Goal: Task Accomplishment & Management: Manage account settings

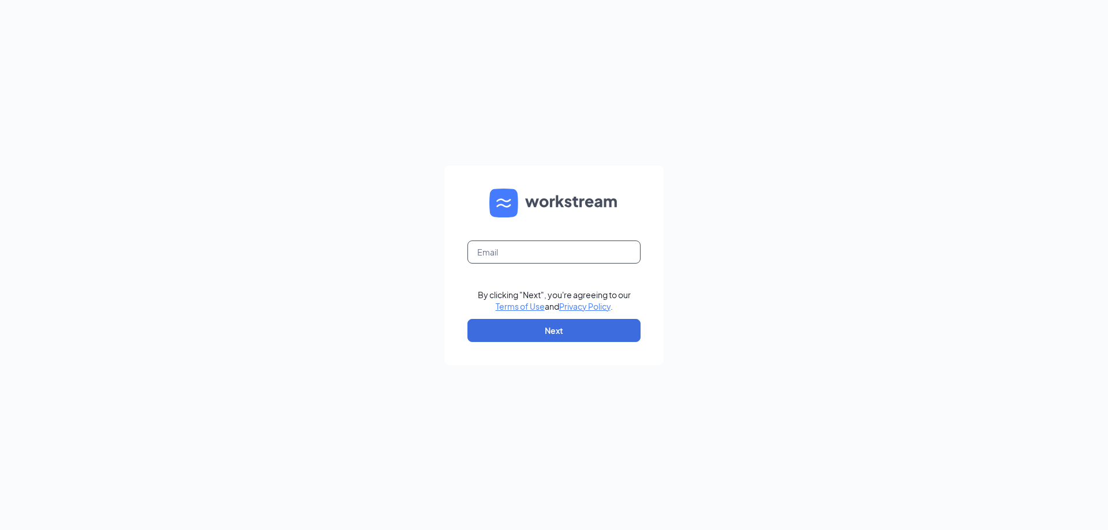
drag, startPoint x: 523, startPoint y: 254, endPoint x: 531, endPoint y: 254, distance: 8.1
click at [526, 254] on input "text" at bounding box center [553, 252] width 173 height 23
type input "csccharlotte1@sing-bev.com"
click at [589, 335] on button "Next" at bounding box center [553, 330] width 173 height 23
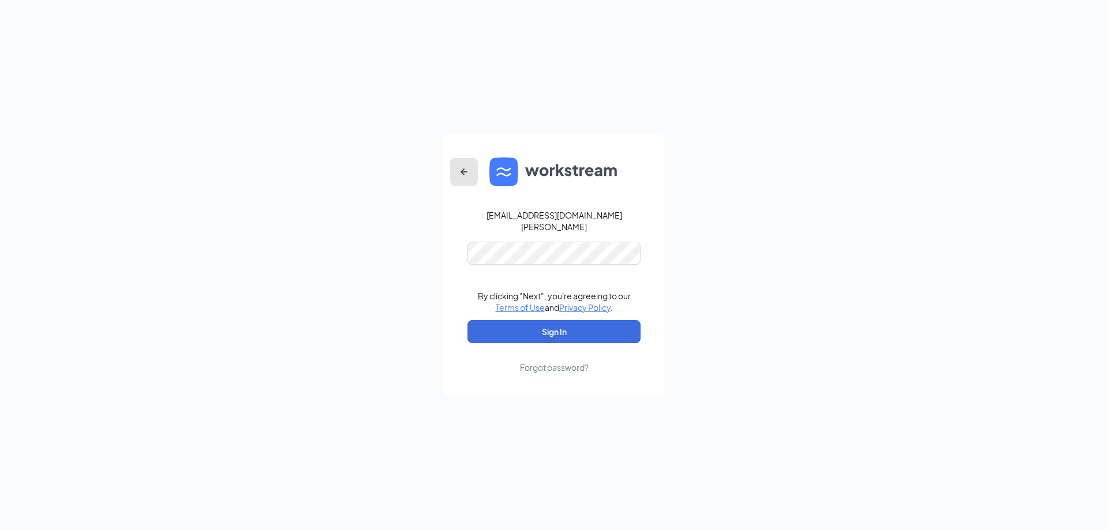
click at [455, 178] on button "button" at bounding box center [464, 172] width 28 height 28
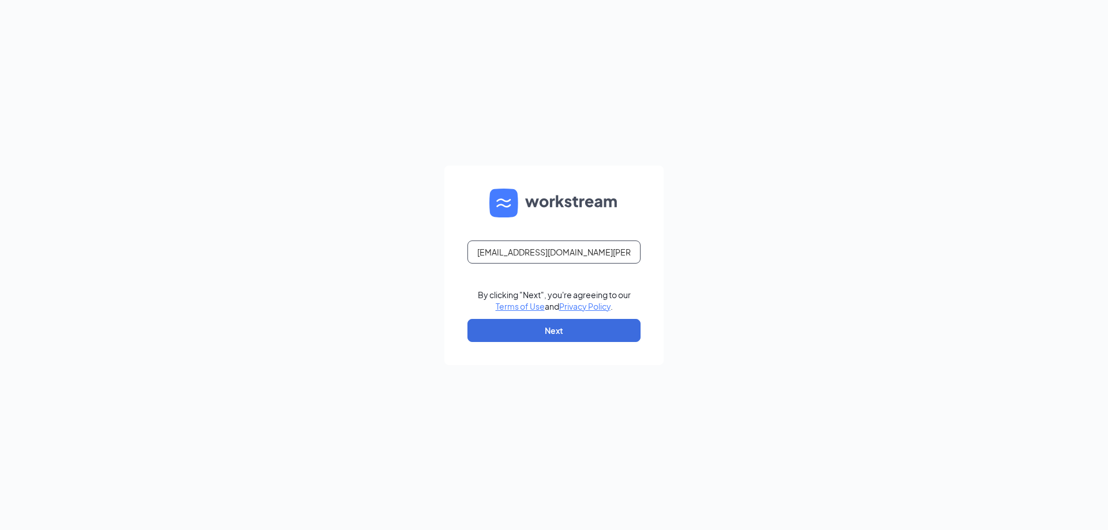
drag, startPoint x: 594, startPoint y: 253, endPoint x: 167, endPoint y: 219, distance: 429.0
click at [180, 219] on div "csccharlotte1@sing-bev.com By clicking "Next", you're agreeing to our Terms of …" at bounding box center [554, 265] width 1108 height 530
type input "cscanderson1@sing-bev.com"
click at [567, 336] on button "Next" at bounding box center [553, 330] width 173 height 23
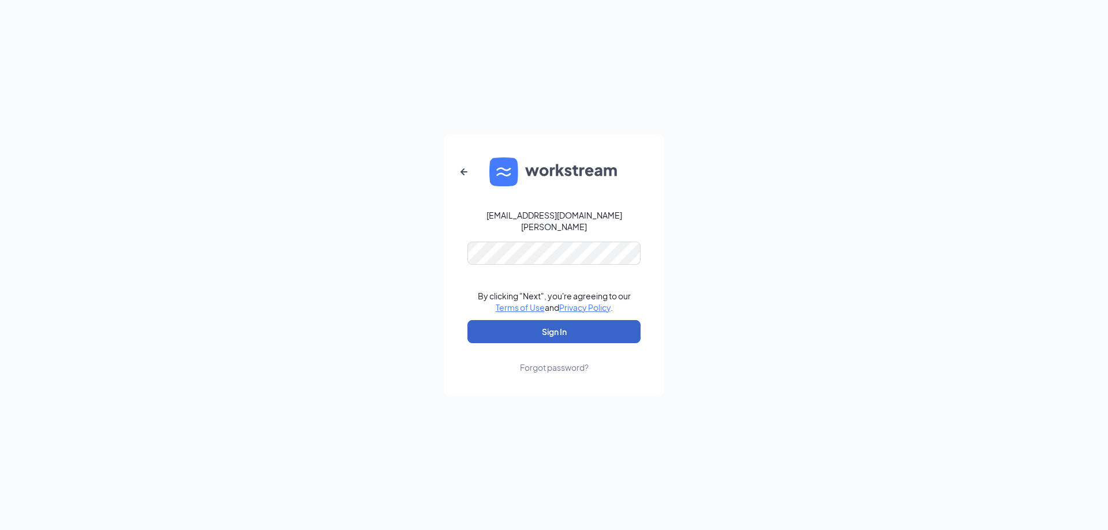
click at [546, 320] on button "Sign In" at bounding box center [553, 331] width 173 height 23
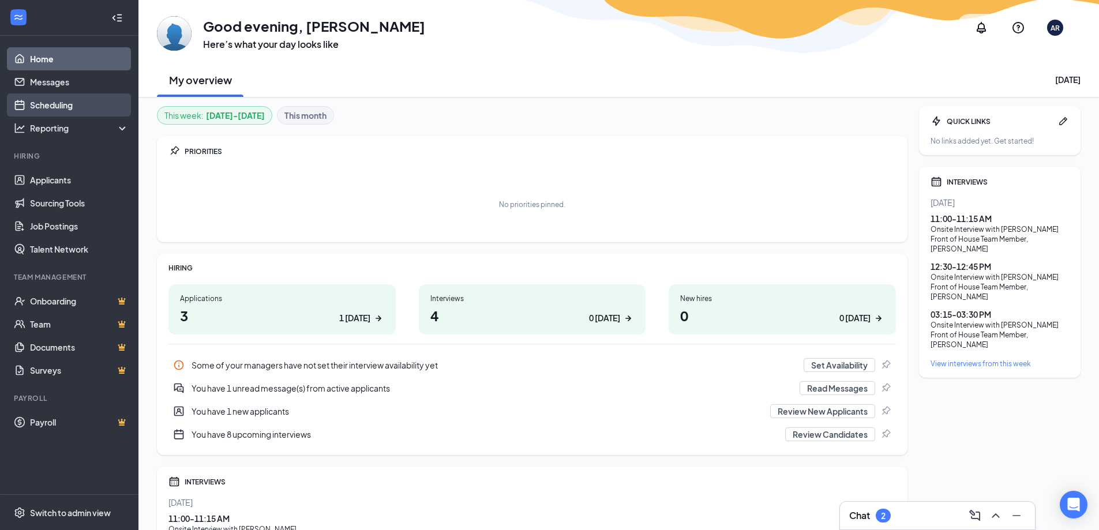
click at [64, 108] on link "Scheduling" at bounding box center [79, 104] width 99 height 23
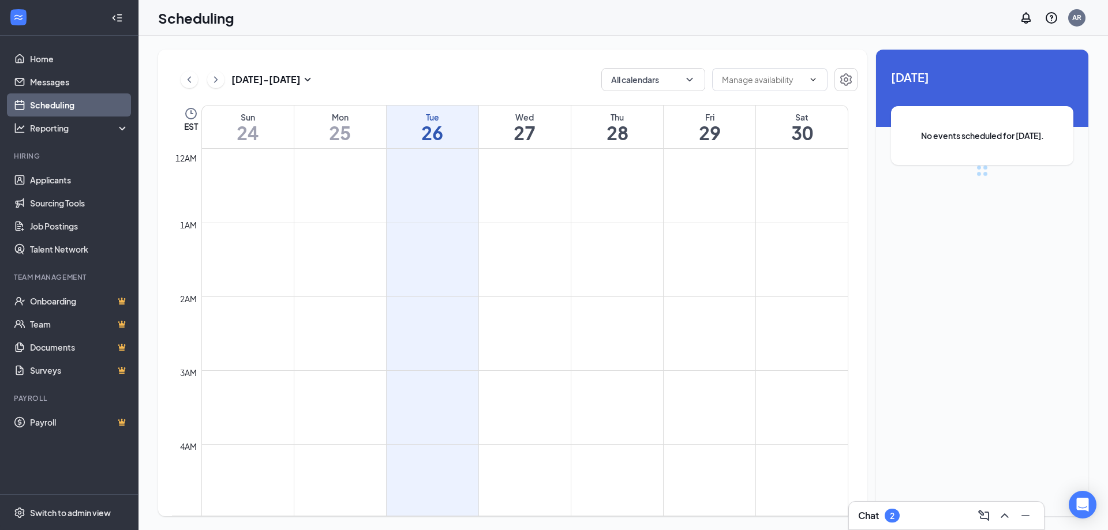
scroll to position [567, 0]
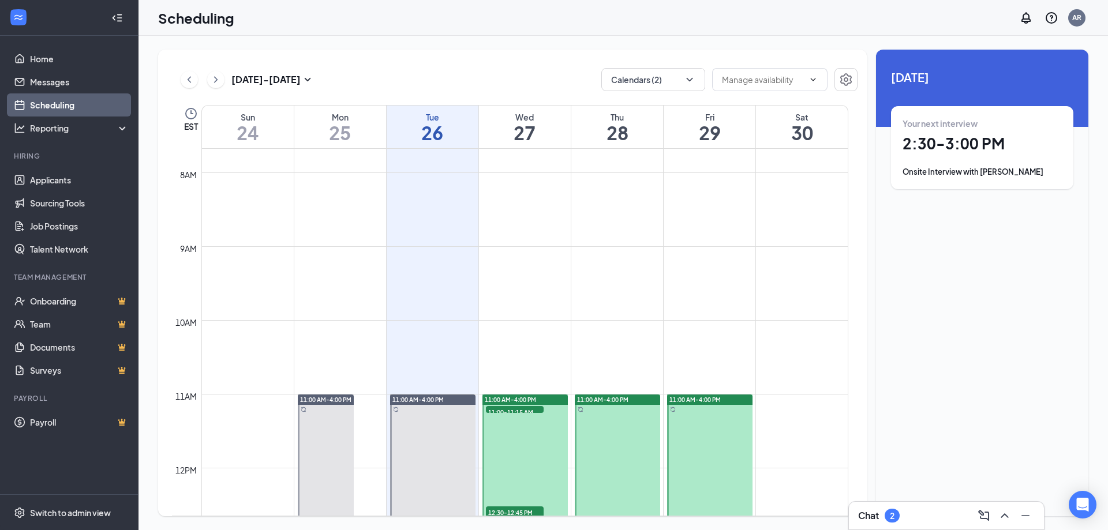
click at [518, 108] on div "Wed 27" at bounding box center [525, 127] width 92 height 43
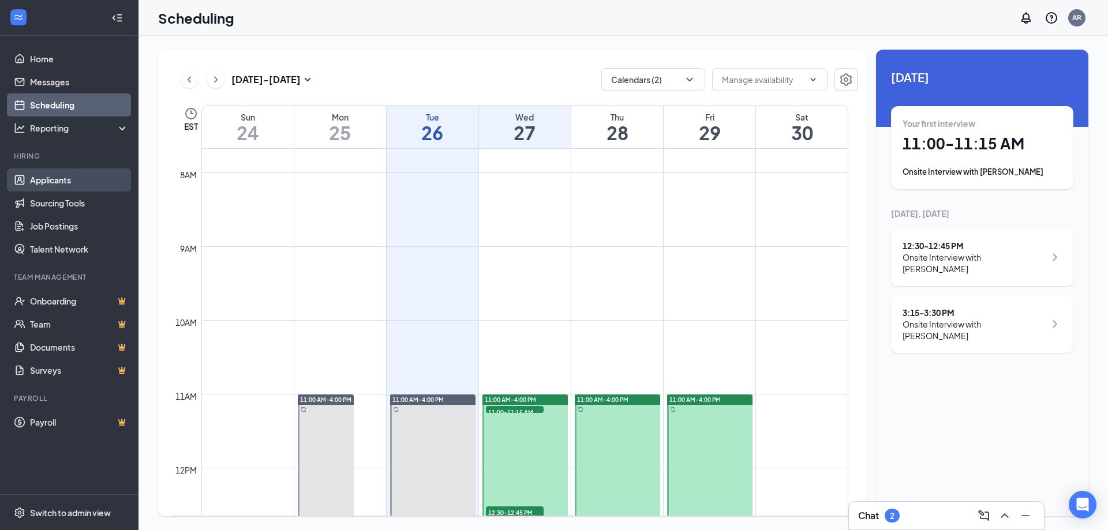
click at [90, 187] on link "Applicants" at bounding box center [79, 180] width 99 height 23
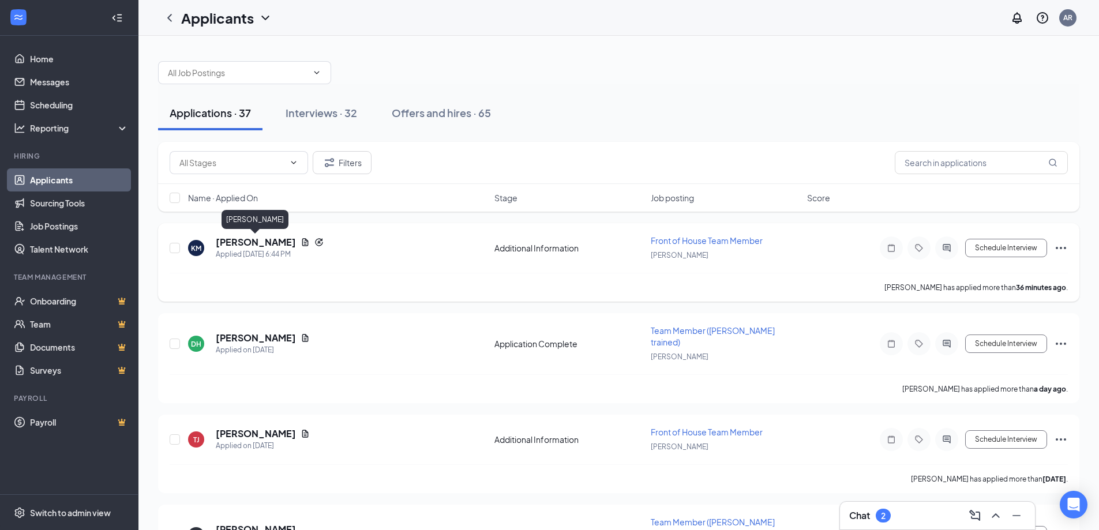
click at [253, 240] on h5 "[PERSON_NAME]" at bounding box center [256, 242] width 80 height 13
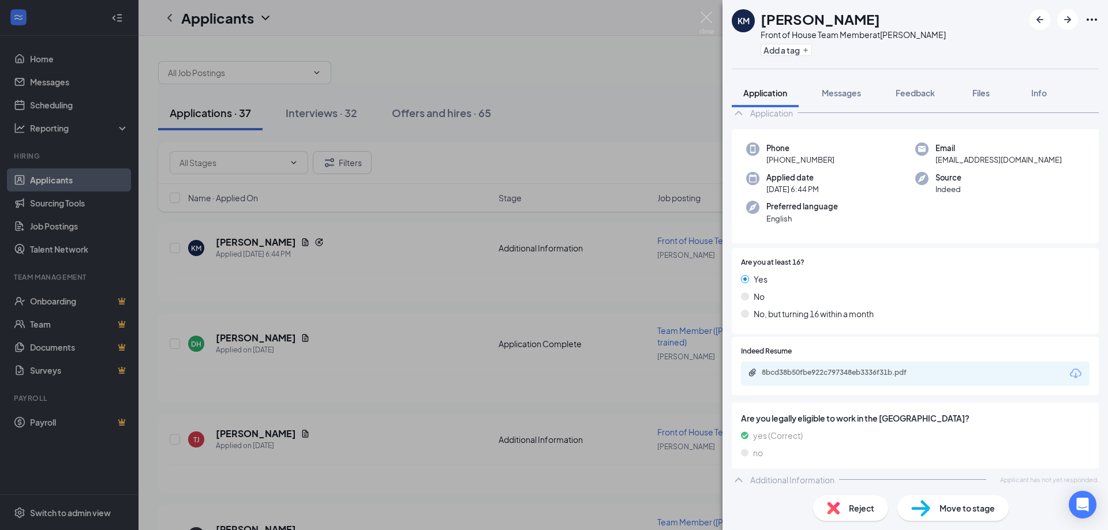
scroll to position [62, 0]
click at [873, 373] on div "8bcd38b50fbe922c797348eb3336f31b.pdf" at bounding box center [843, 372] width 162 height 9
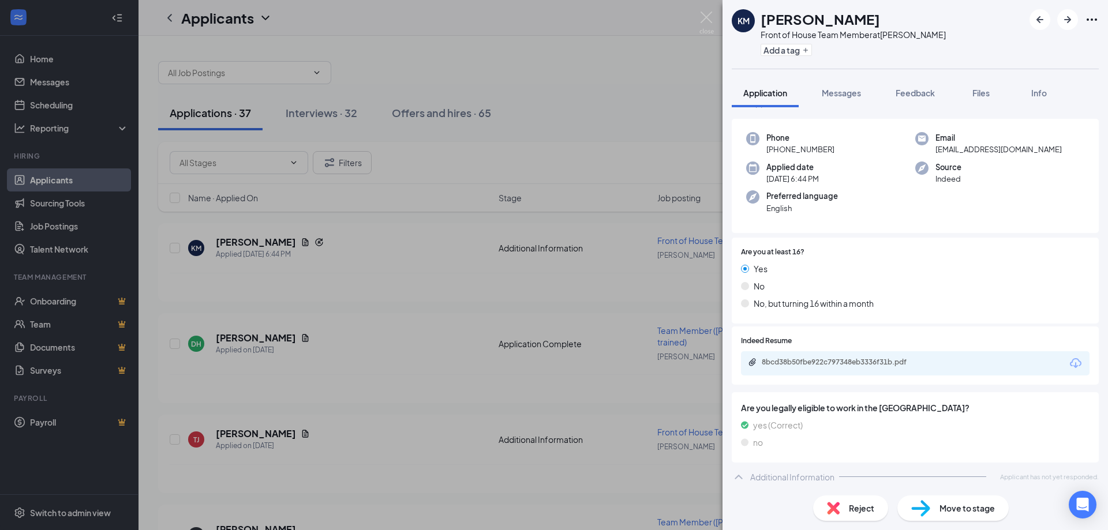
scroll to position [74, 0]
click at [957, 520] on div "Move to stage" at bounding box center [952, 508] width 111 height 25
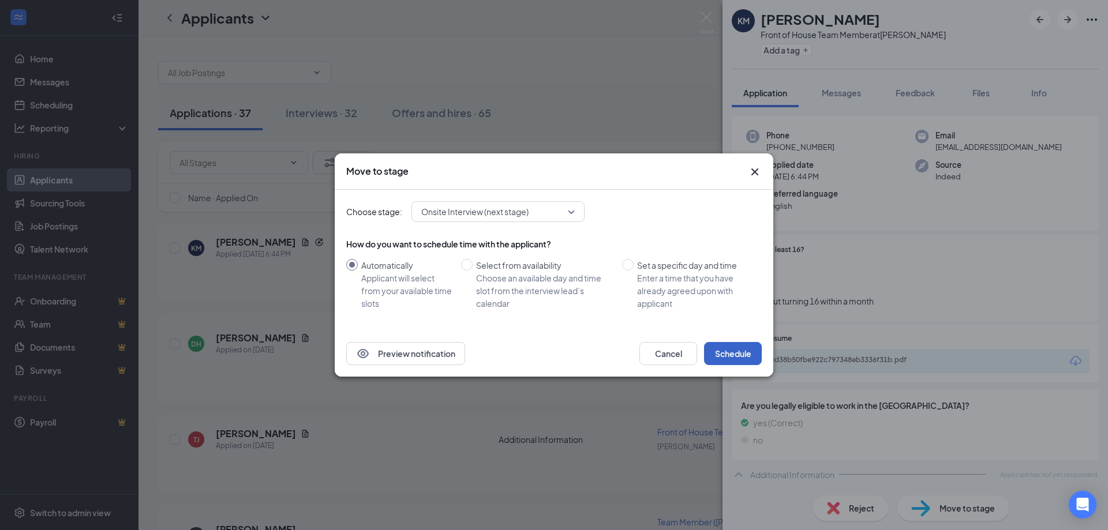
click at [727, 357] on button "Schedule" at bounding box center [733, 353] width 58 height 23
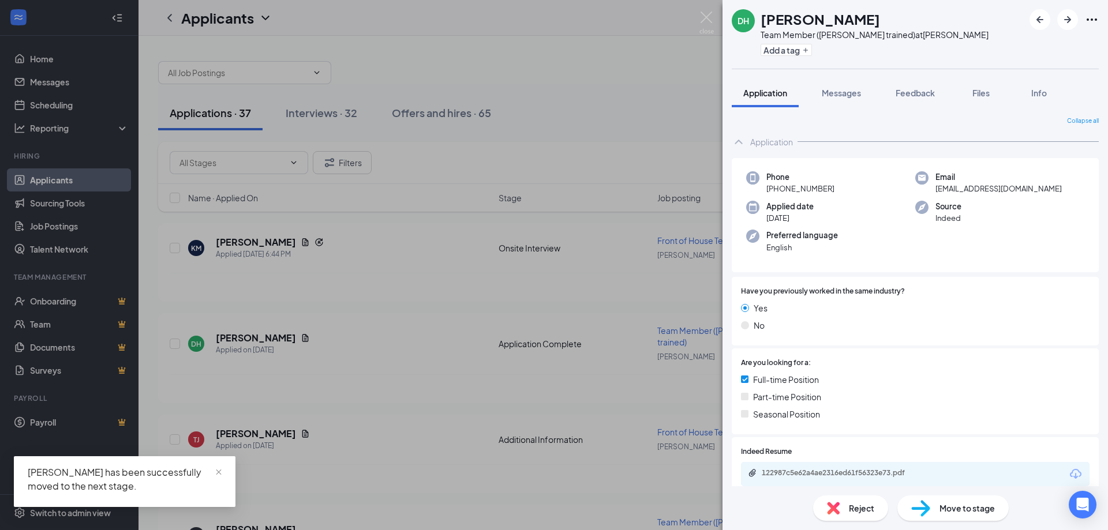
click at [555, 95] on div "DH [PERSON_NAME] Team Member (Cross trained) at [PERSON_NAME] Add a tag Applica…" at bounding box center [554, 265] width 1108 height 530
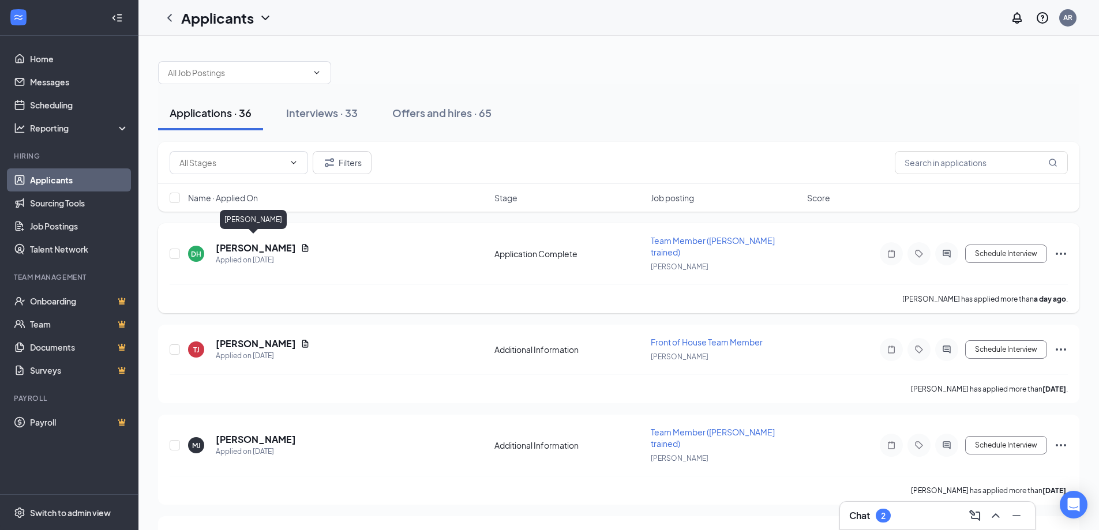
click at [278, 242] on h5 "[PERSON_NAME]" at bounding box center [256, 248] width 80 height 13
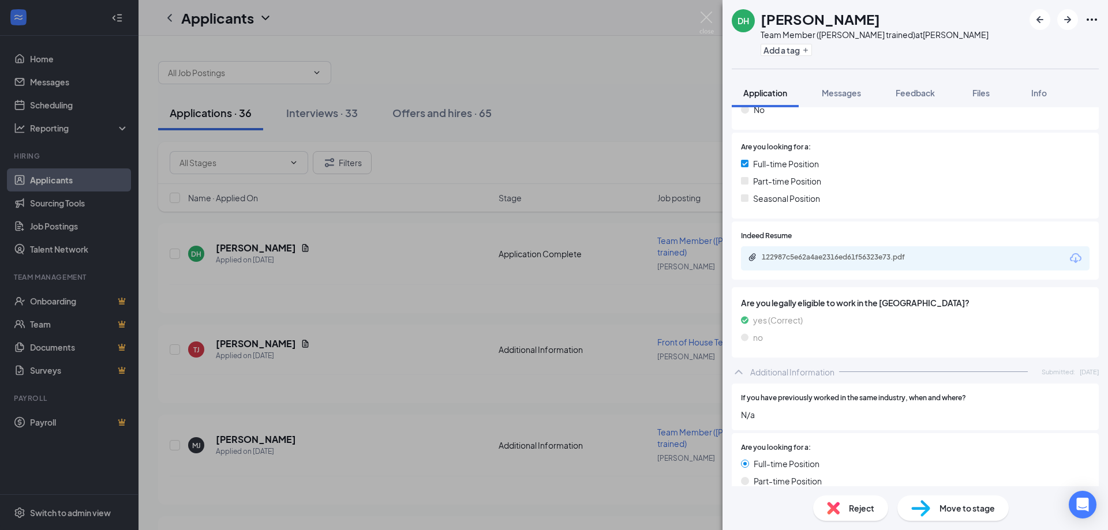
scroll to position [231, 0]
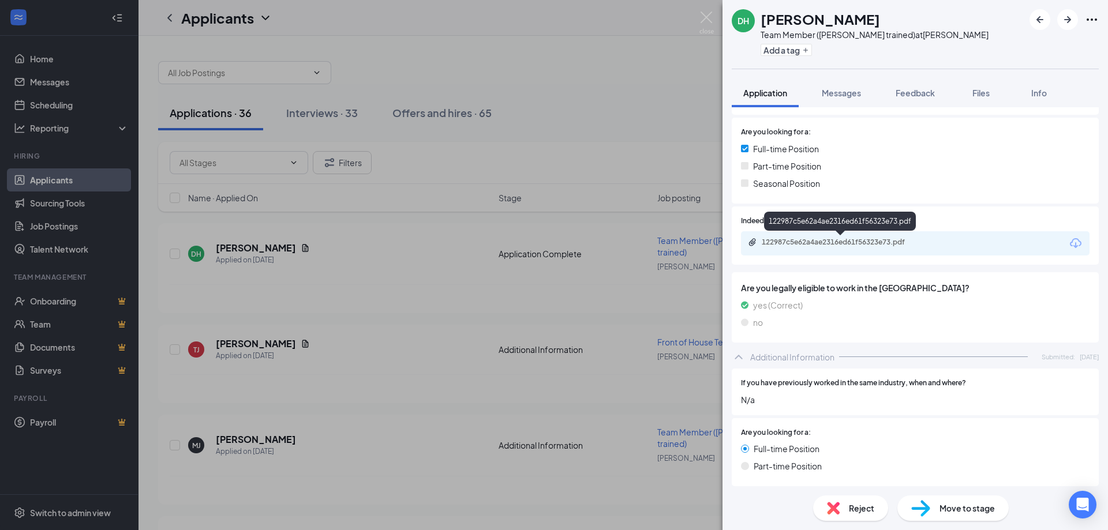
click at [881, 245] on div "122987c5e62a4ae2316ed61f56323e73.pdf" at bounding box center [843, 242] width 162 height 9
click at [697, 20] on div "DH [PERSON_NAME] Team Member (Cross trained) at [PERSON_NAME] Add a tag Applica…" at bounding box center [554, 265] width 1108 height 530
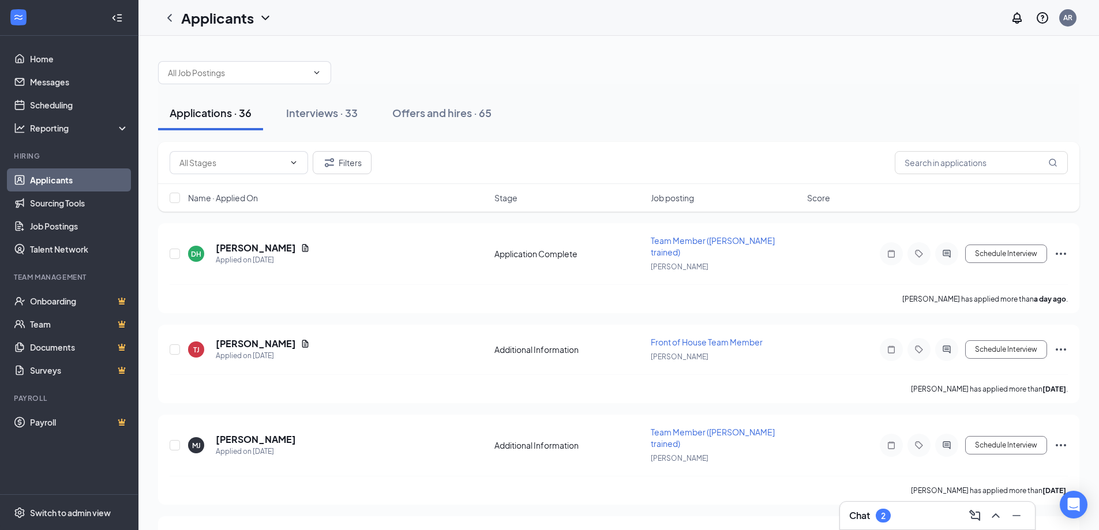
click at [63, 177] on link "Applicants" at bounding box center [79, 180] width 99 height 23
click at [338, 110] on div "Interviews · 33" at bounding box center [322, 113] width 72 height 14
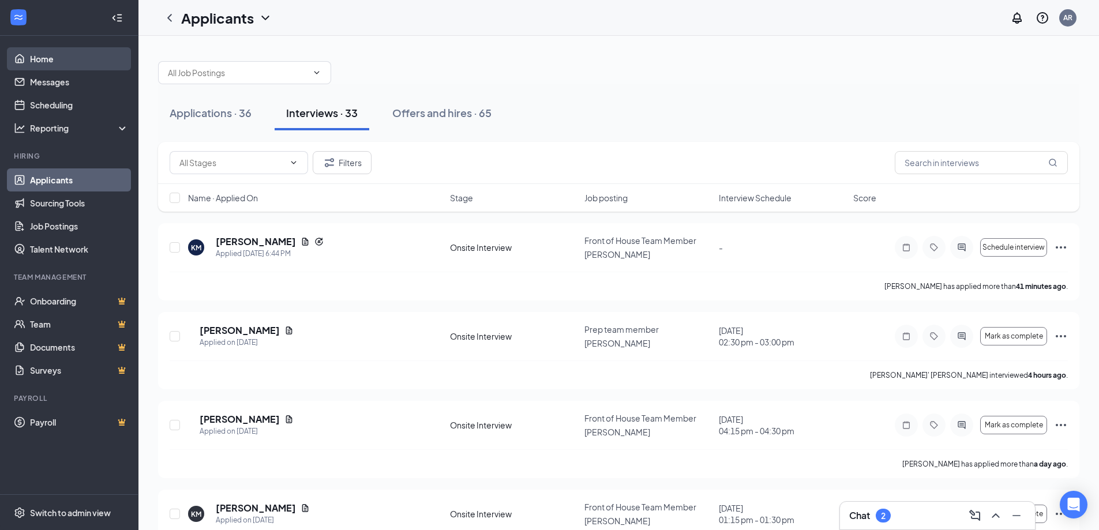
click at [56, 53] on link "Home" at bounding box center [79, 58] width 99 height 23
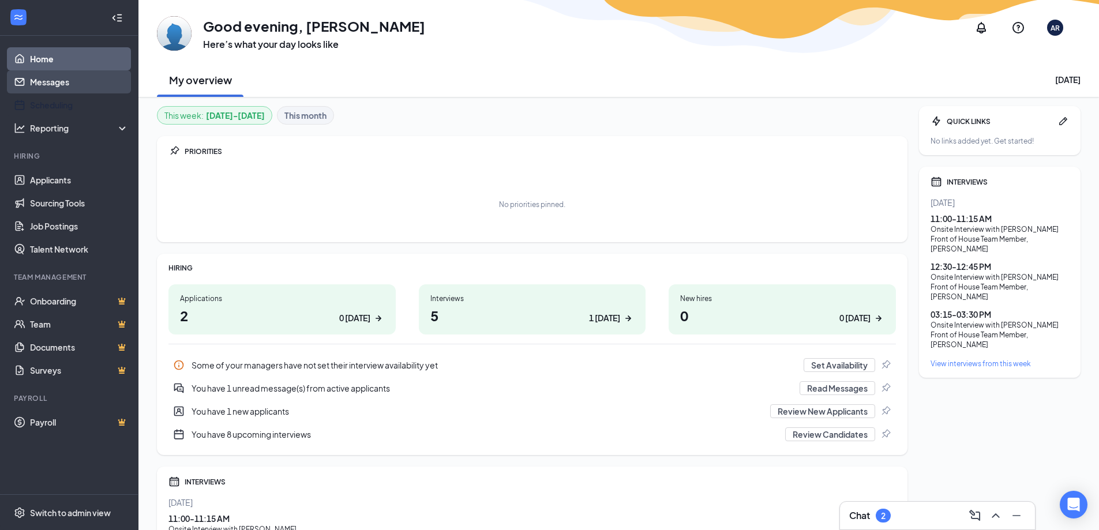
click at [77, 78] on link "Messages" at bounding box center [79, 81] width 99 height 23
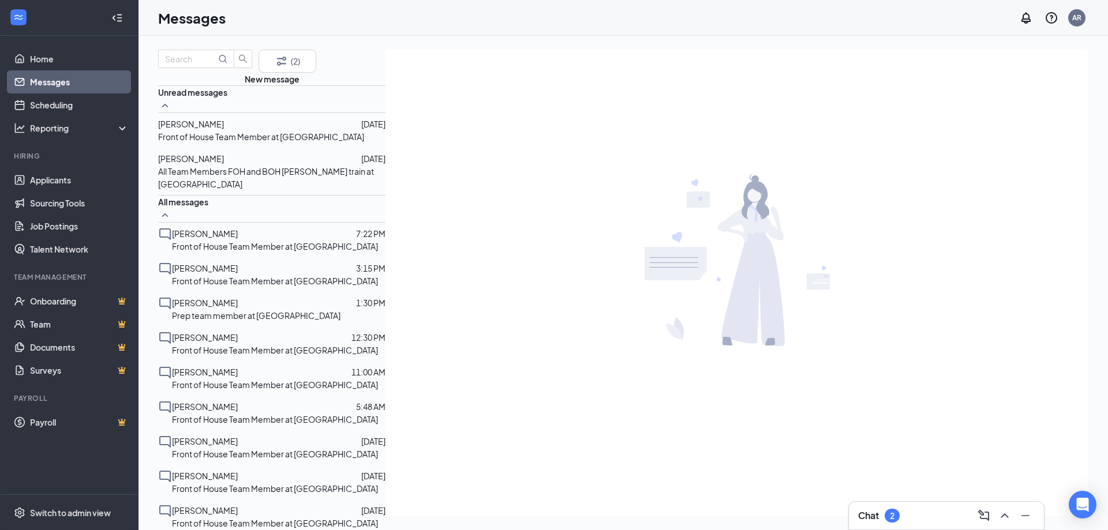
click at [224, 129] on span "[PERSON_NAME]" at bounding box center [191, 124] width 66 height 10
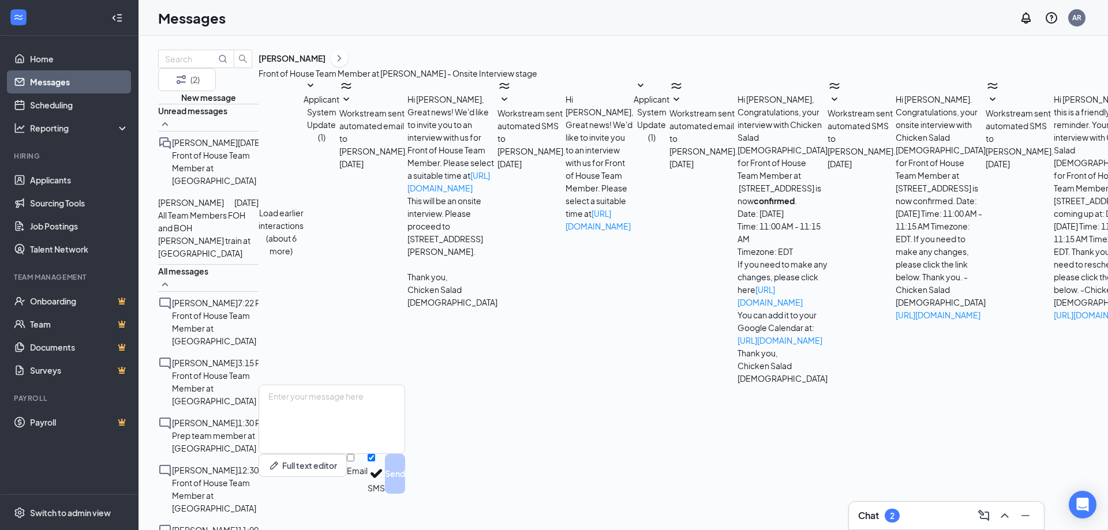
scroll to position [159, 0]
click at [246, 209] on div "[PERSON_NAME] [DATE] All Team Members FOH and BOH [PERSON_NAME] train at [GEOGR…" at bounding box center [208, 228] width 100 height 73
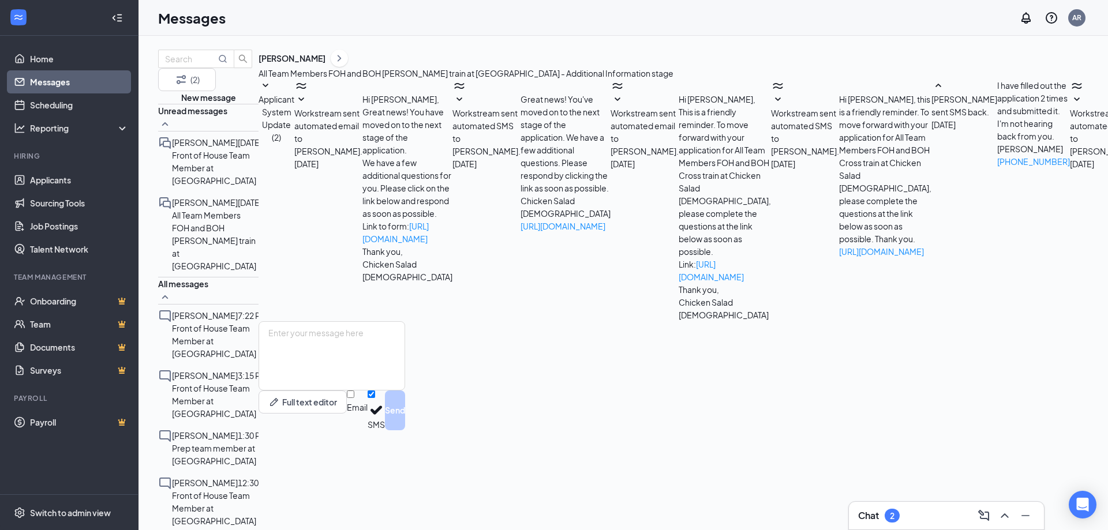
click at [238, 369] on div at bounding box center [238, 375] width 0 height 13
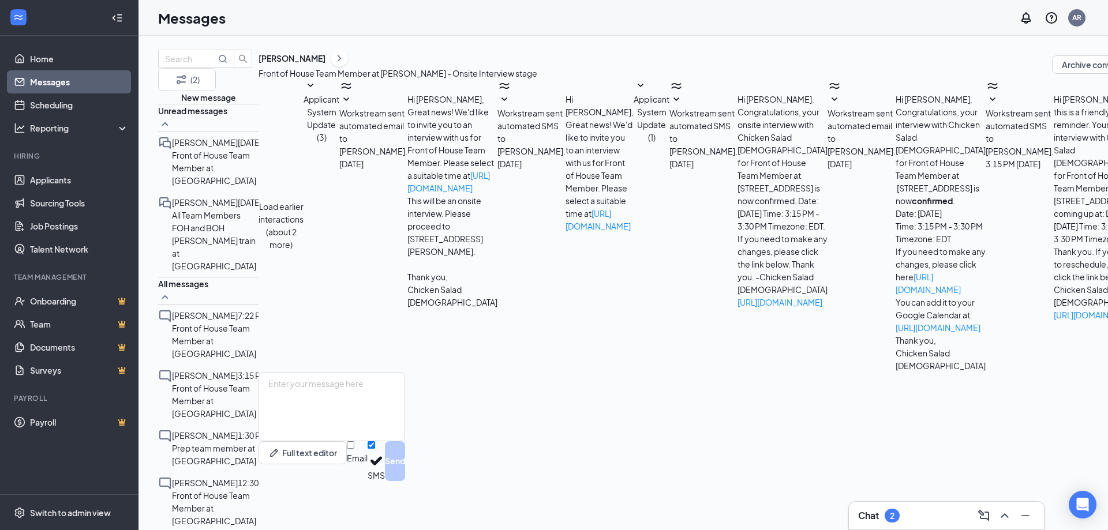
scroll to position [74, 0]
click at [104, 188] on link "Applicants" at bounding box center [79, 180] width 99 height 23
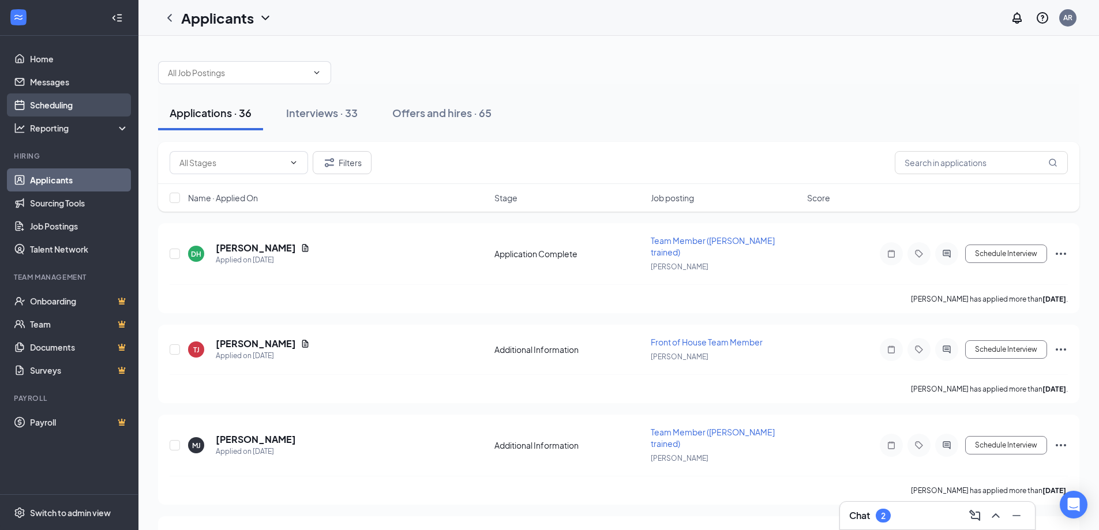
click at [74, 98] on link "Scheduling" at bounding box center [79, 104] width 99 height 23
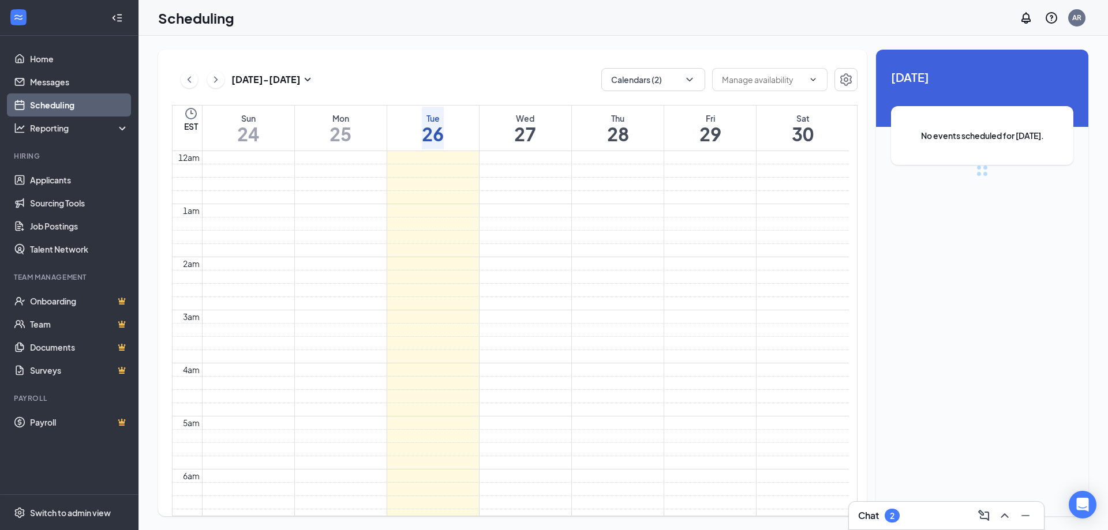
scroll to position [567, 0]
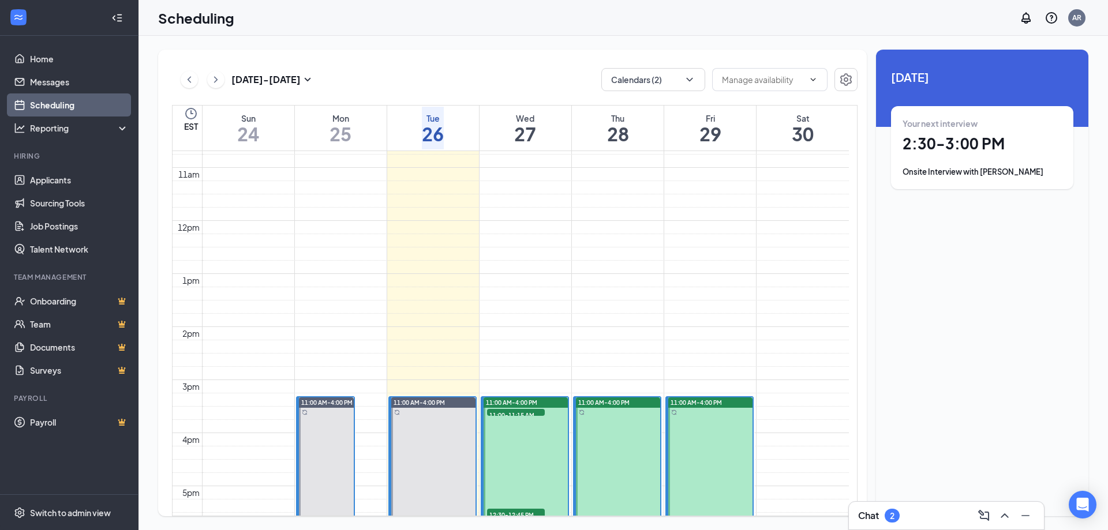
click at [523, 126] on h1 "27" at bounding box center [525, 134] width 22 height 20
click at [1006, 144] on h1 "11:00 - 11:15 AM" at bounding box center [982, 144] width 159 height 20
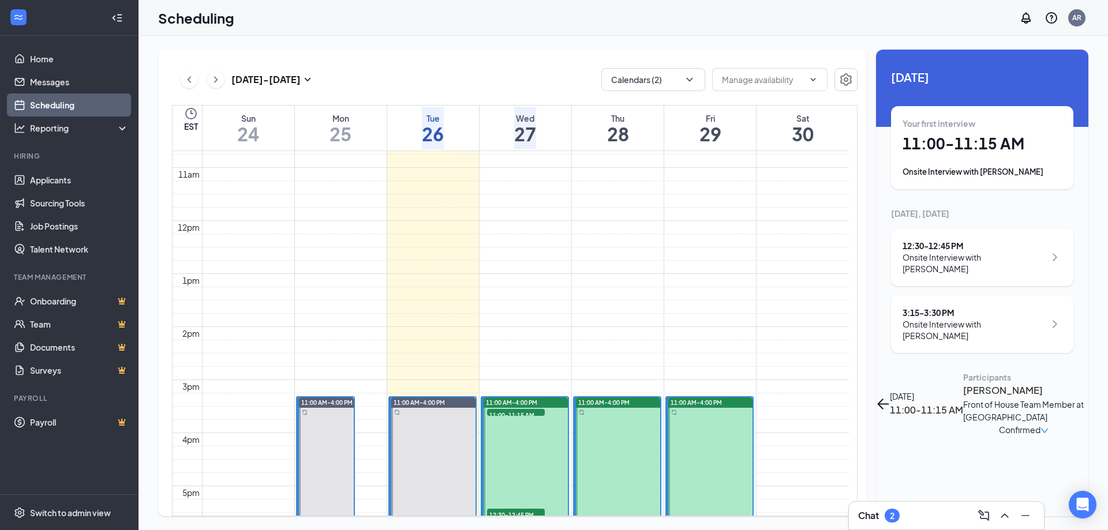
click at [963, 383] on h3 "[PERSON_NAME]" at bounding box center [1023, 390] width 121 height 15
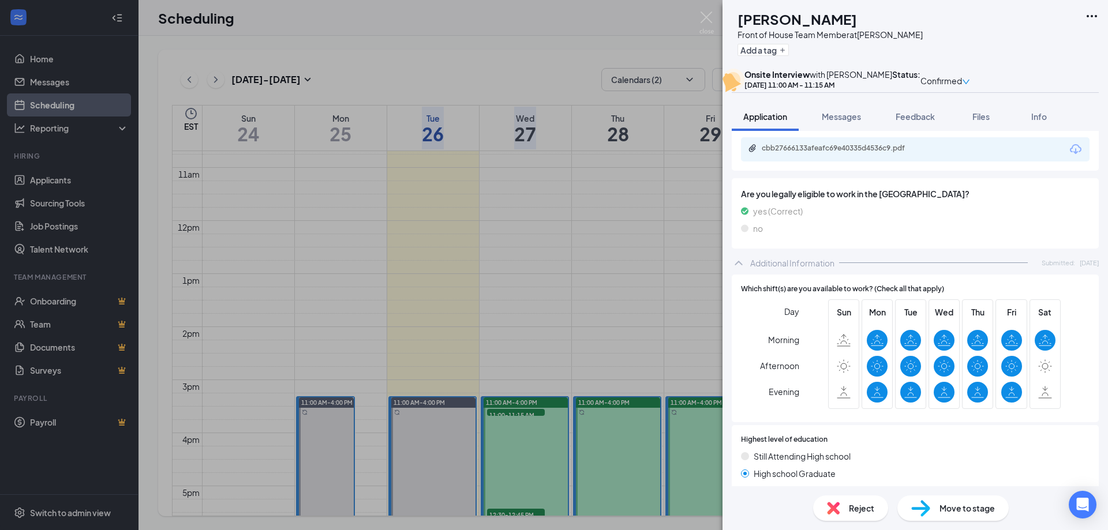
scroll to position [104, 0]
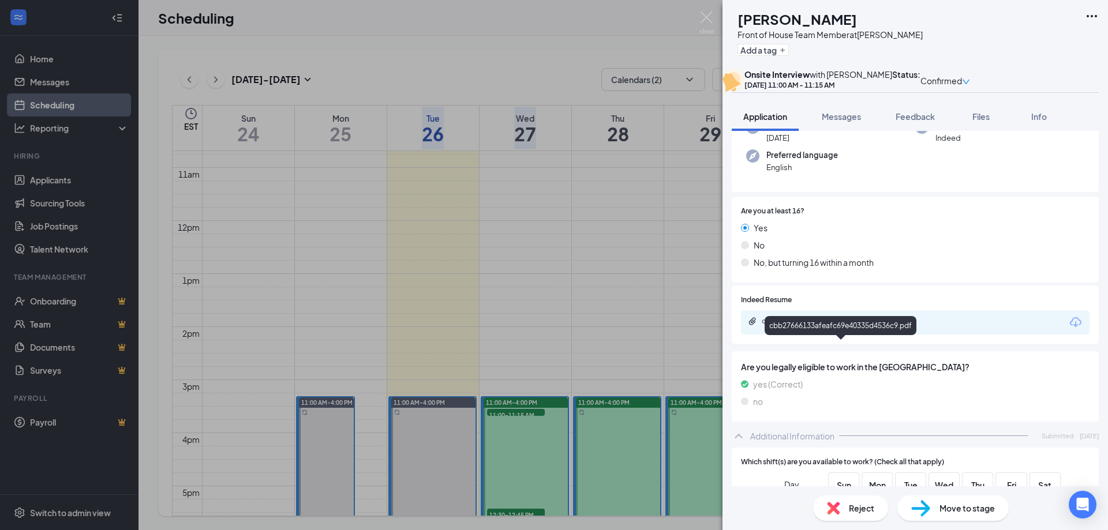
click at [877, 326] on div "cbb27666133afeafc69e40335d4536c9.pdf" at bounding box center [843, 321] width 162 height 9
click at [702, 18] on img at bounding box center [706, 23] width 14 height 23
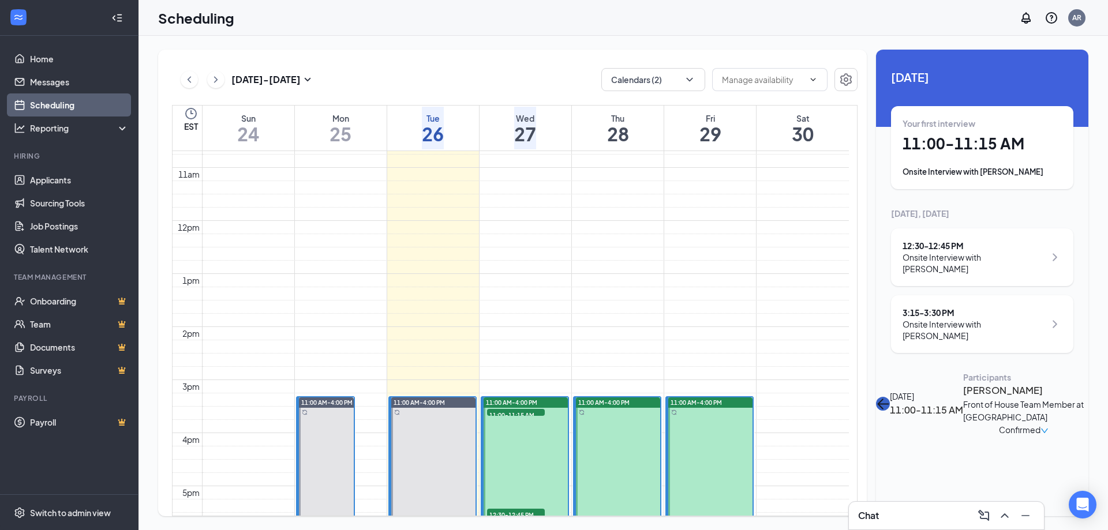
click at [890, 397] on button "back-button" at bounding box center [883, 404] width 14 height 14
click at [960, 238] on div "12:30 - 12:45 PM Onsite Interview with [PERSON_NAME]" at bounding box center [982, 258] width 182 height 58
click at [963, 383] on h3 "[PERSON_NAME]" at bounding box center [1023, 390] width 121 height 15
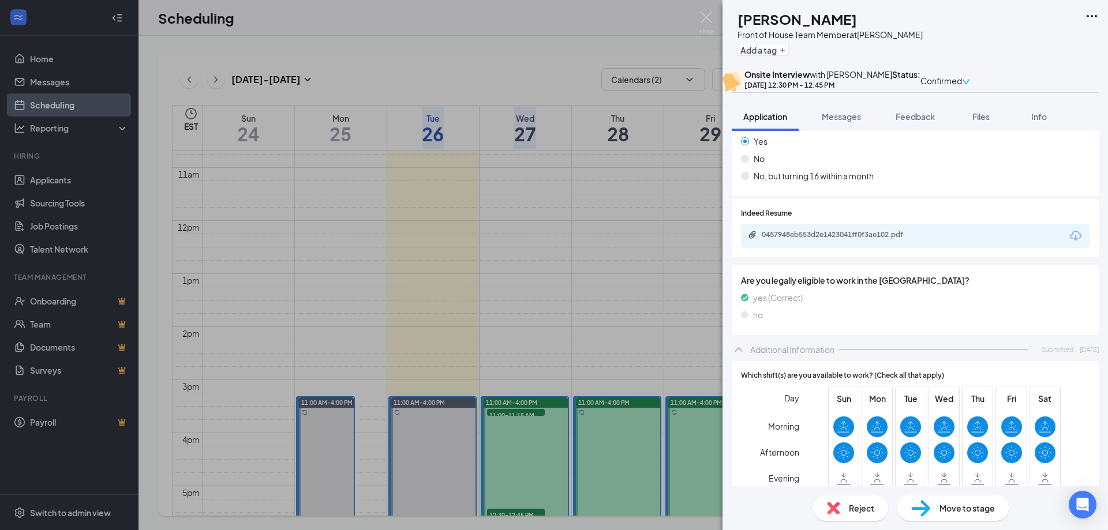
scroll to position [181, 0]
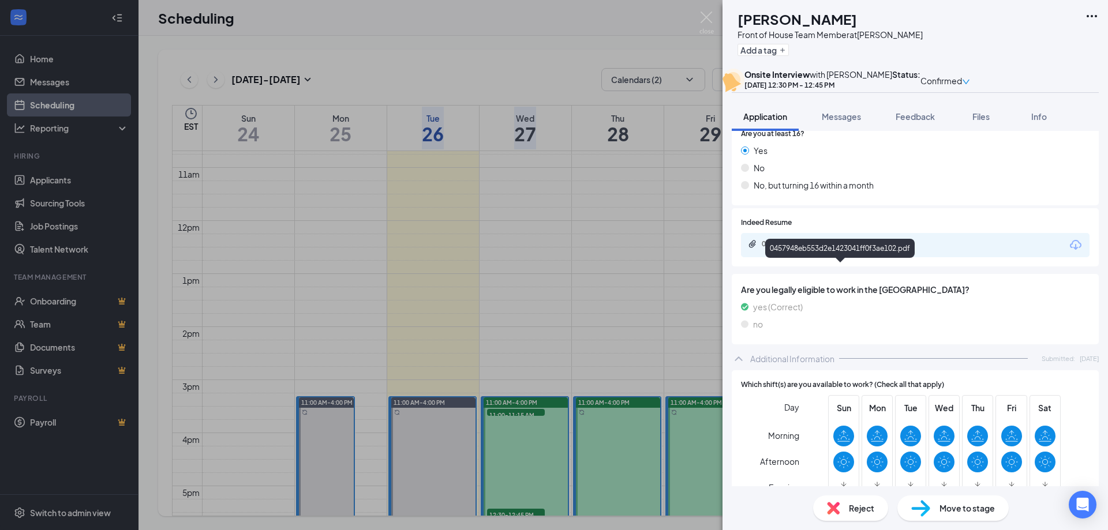
click at [852, 249] on div "0457948eb553d2e1423041ff0f3ae102.pdf" at bounding box center [843, 243] width 162 height 9
click at [712, 23] on img at bounding box center [706, 23] width 14 height 23
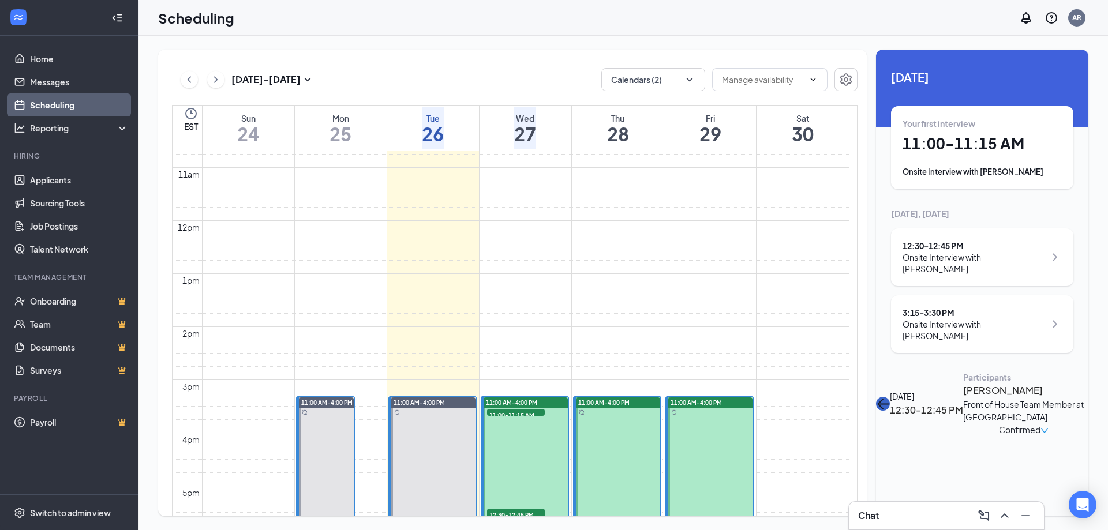
click at [890, 397] on icon "ArrowLeft" at bounding box center [883, 404] width 14 height 14
click at [939, 295] on div "3:15 - 3:30 PM Onsite Interview with [PERSON_NAME]" at bounding box center [982, 324] width 182 height 58
click at [952, 383] on h3 "[PERSON_NAME]" at bounding box center [1012, 390] width 121 height 15
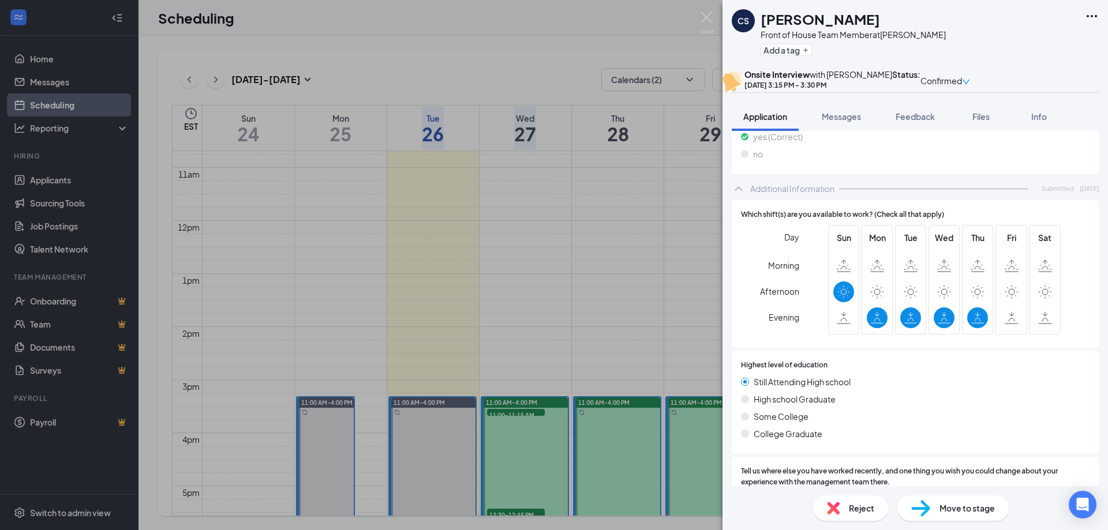
scroll to position [407, 0]
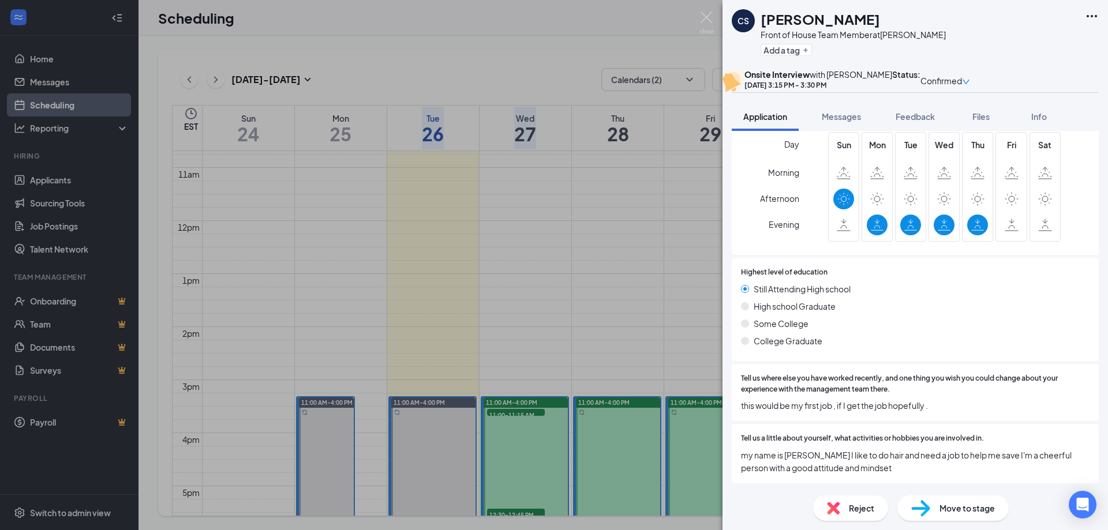
click at [718, 27] on div "CS [PERSON_NAME] Front of House Team Member at [PERSON_NAME] Add a tag Onsite I…" at bounding box center [554, 265] width 1108 height 530
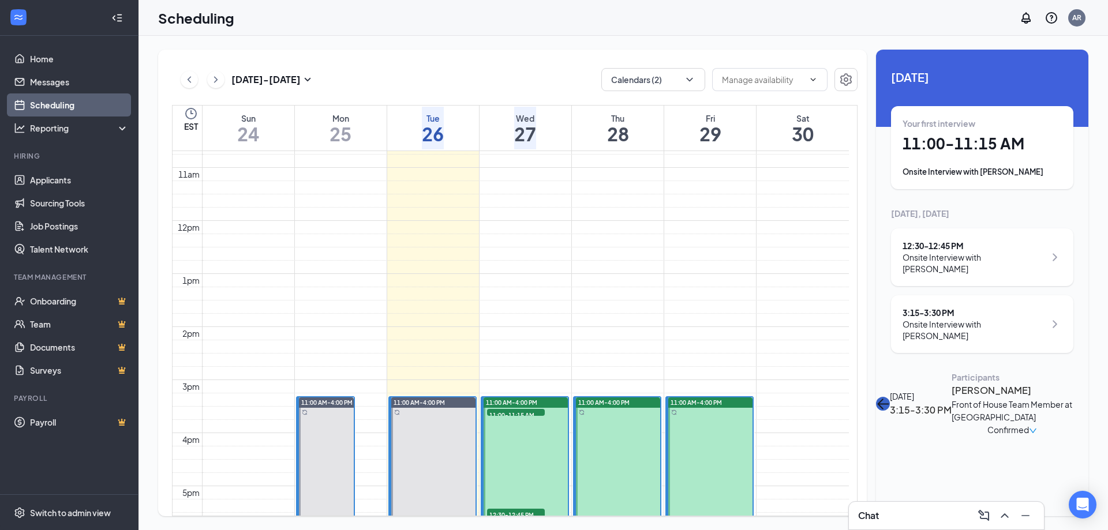
click at [890, 397] on button "back-button" at bounding box center [883, 404] width 14 height 14
